Goal: Transaction & Acquisition: Obtain resource

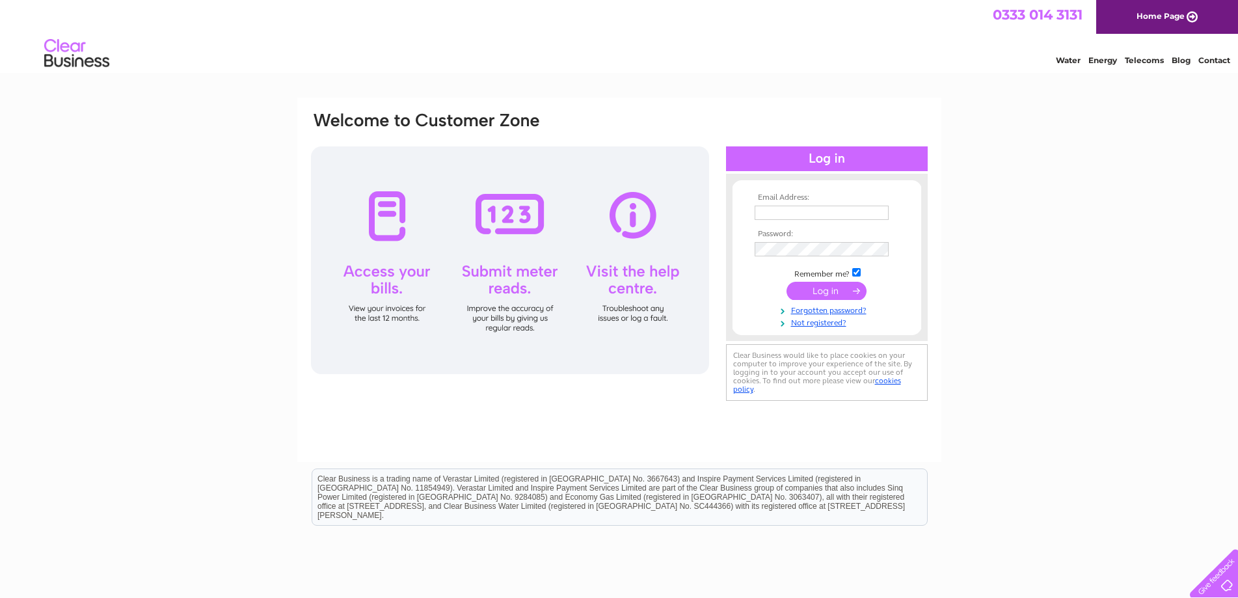
type input "jovssltd@gmail.com"
click at [817, 293] on input "submit" at bounding box center [827, 291] width 80 height 18
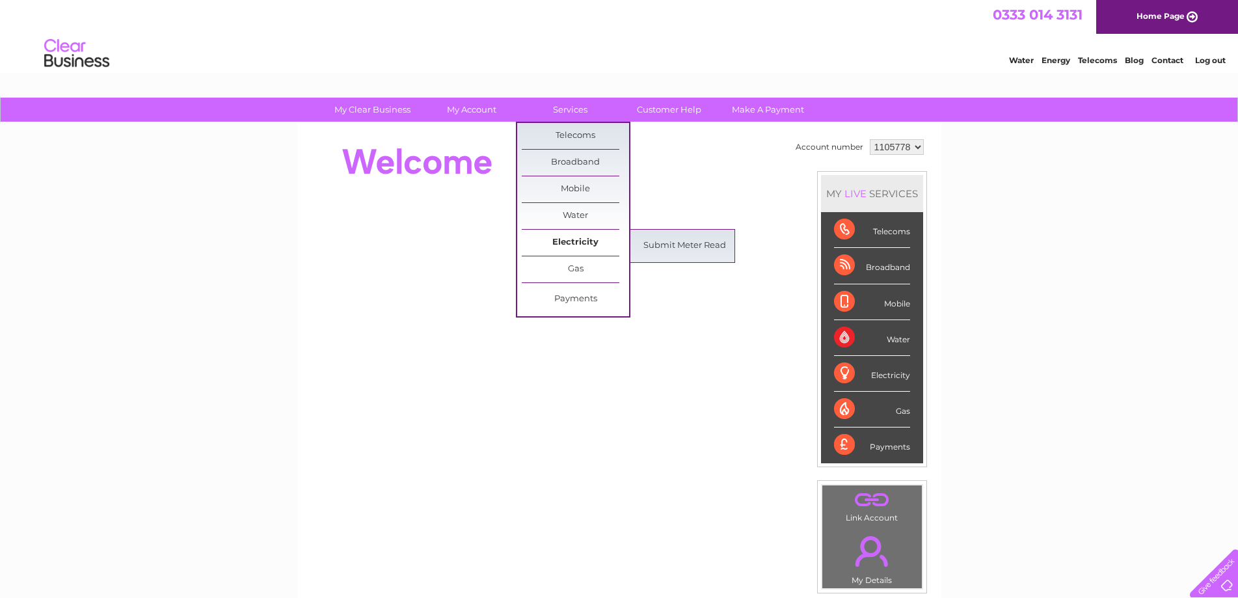
click at [558, 241] on link "Electricity" at bounding box center [575, 243] width 107 height 26
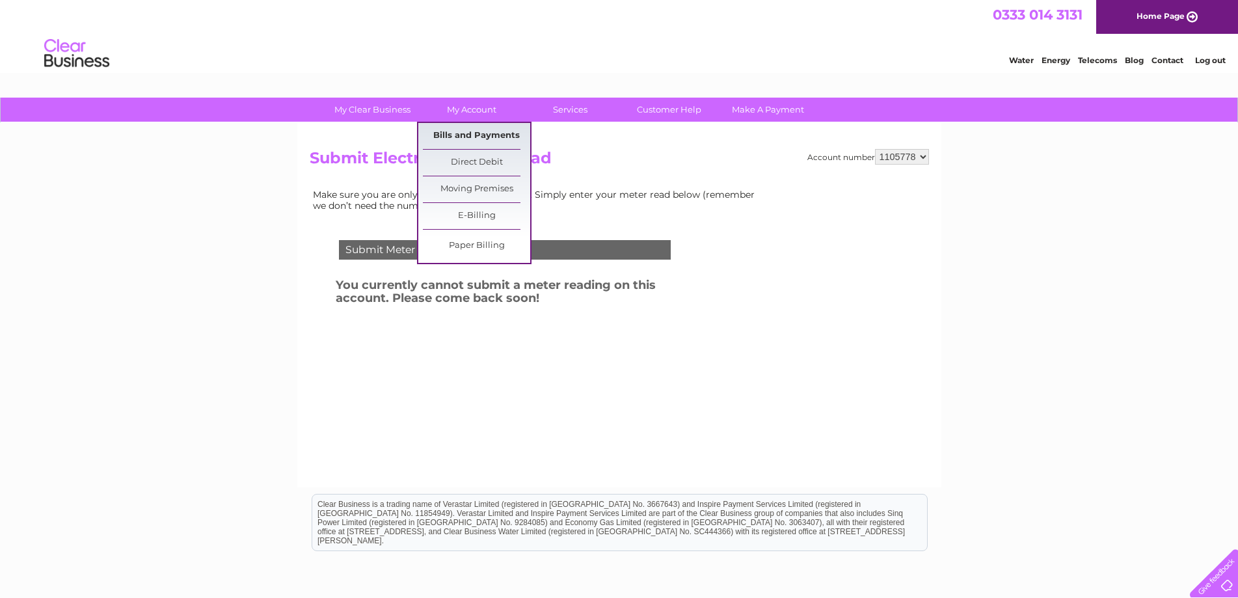
click at [467, 133] on link "Bills and Payments" at bounding box center [476, 136] width 107 height 26
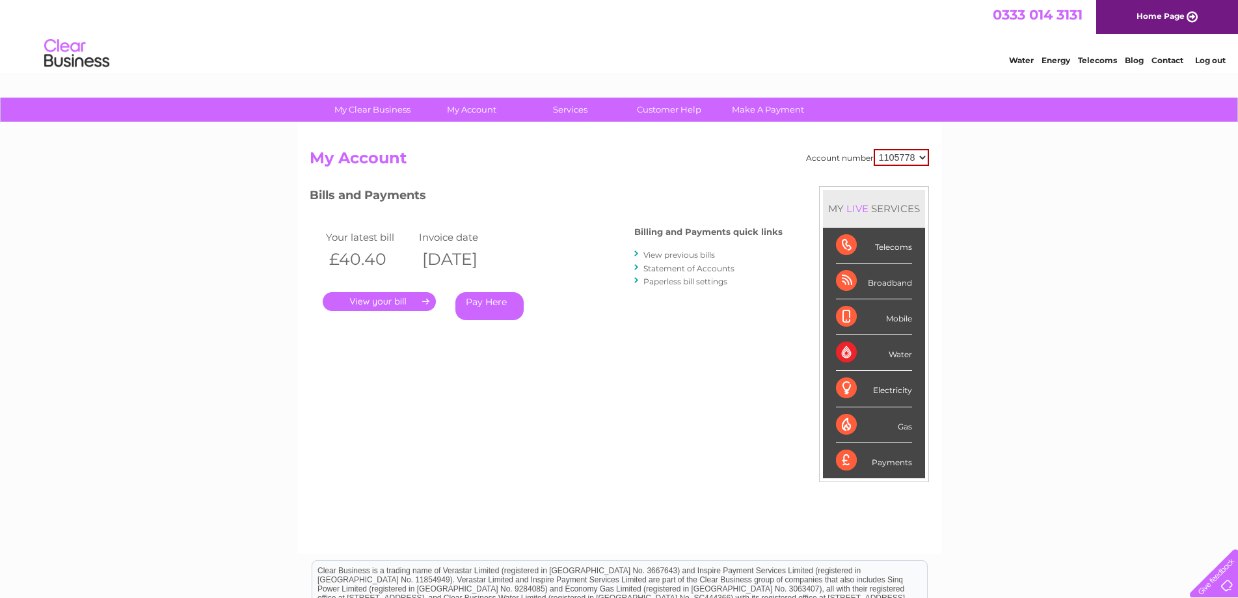
click at [670, 254] on link "View previous bills" at bounding box center [680, 255] width 72 height 10
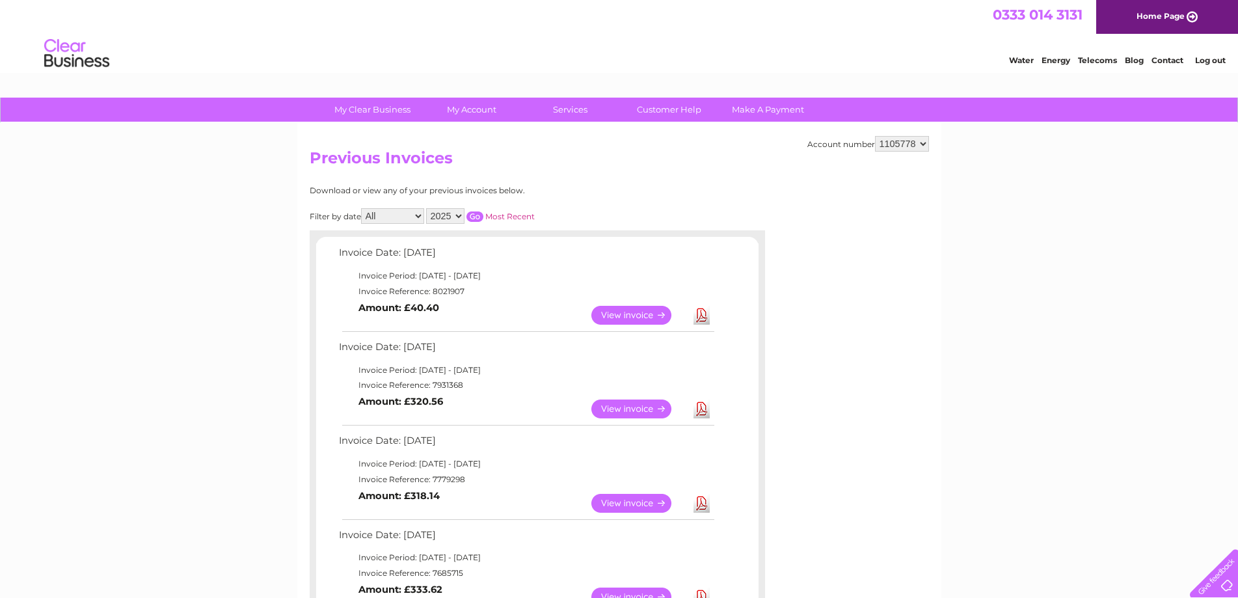
click at [618, 313] on link "View" at bounding box center [640, 315] width 96 height 19
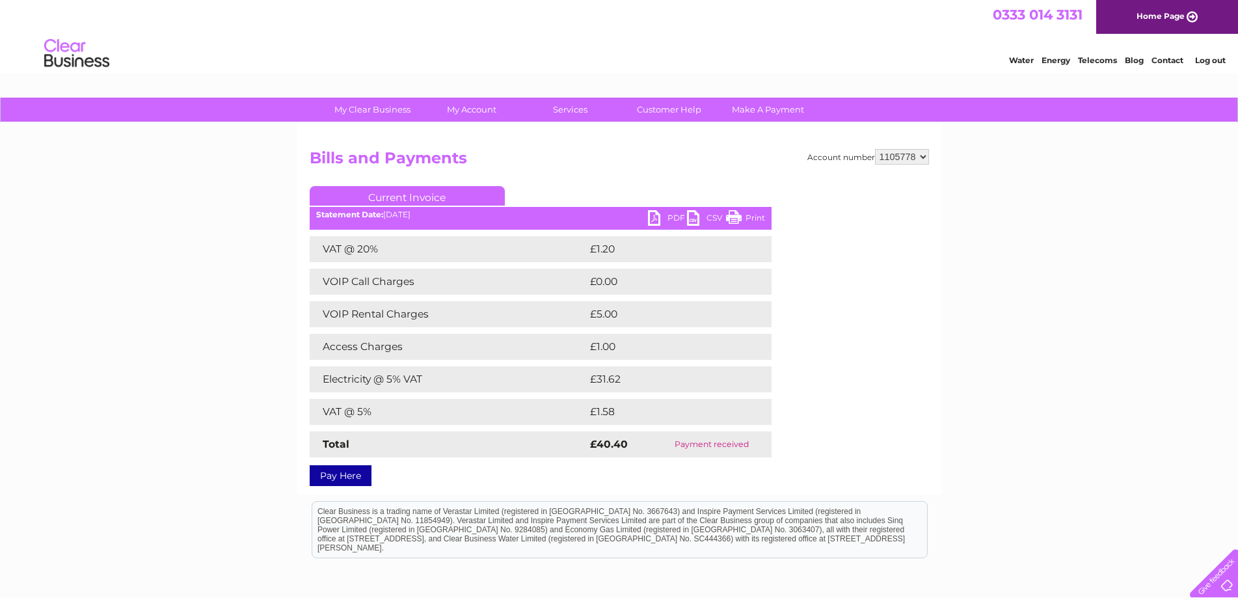
click at [659, 219] on link "PDF" at bounding box center [667, 219] width 39 height 19
